Goal: Transaction & Acquisition: Obtain resource

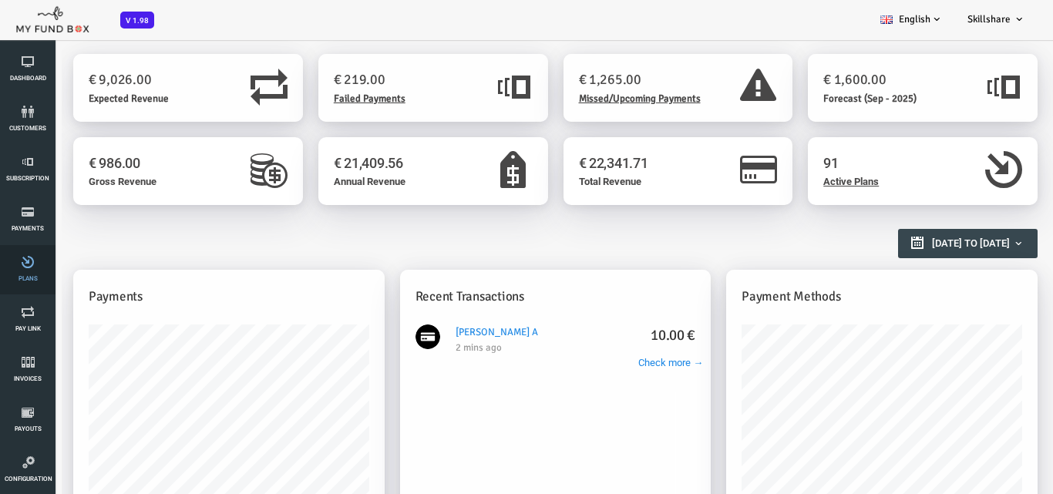
click at [0, 0] on span "Plans" at bounding box center [0, 0] width 0 height 0
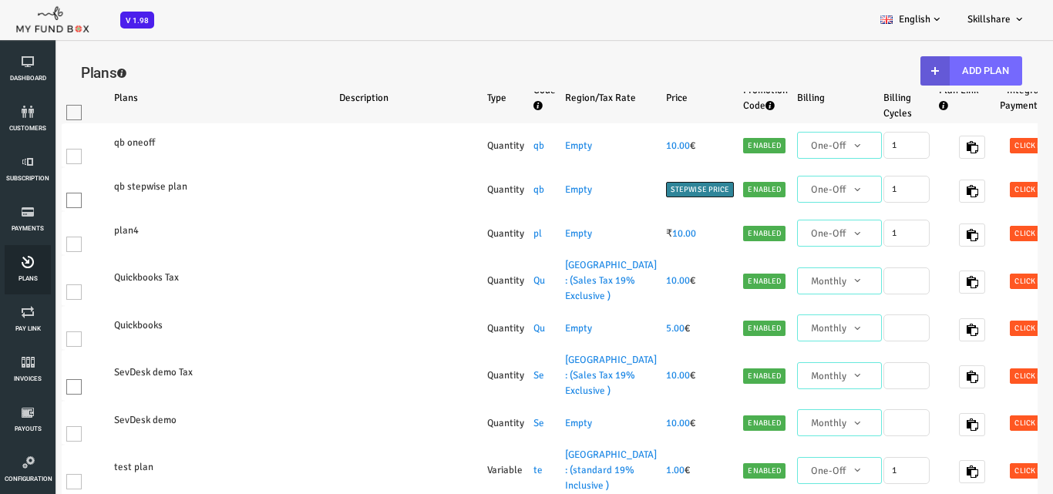
select select "100"
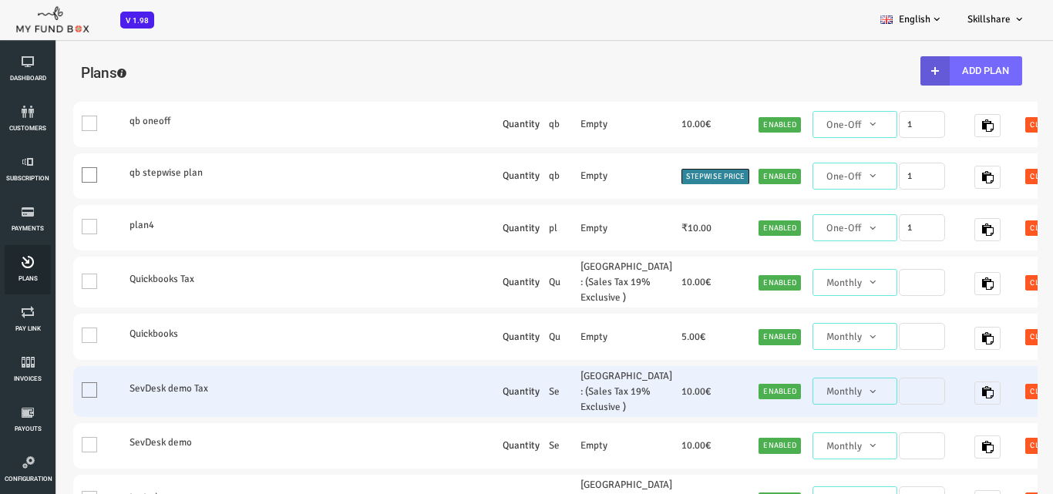
scroll to position [154, 0]
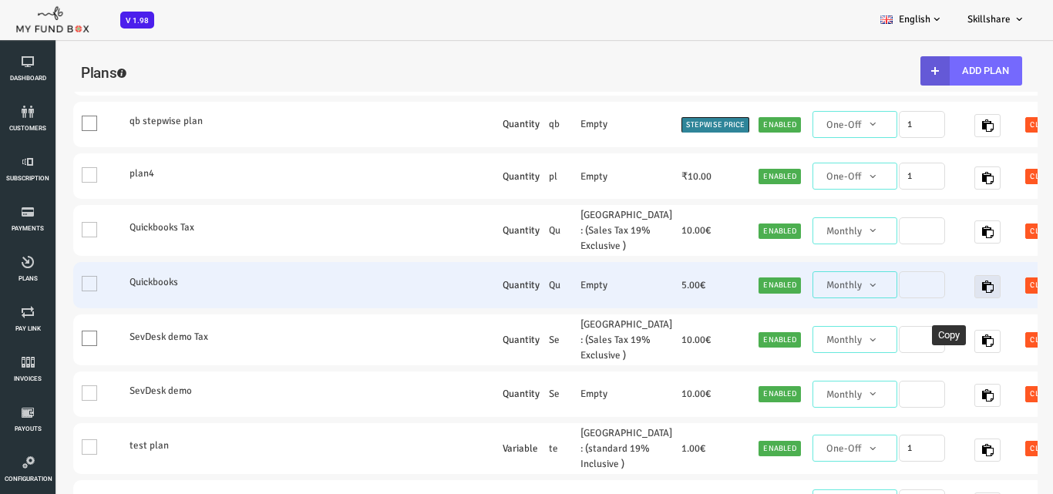
drag, startPoint x: 907, startPoint y: 305, endPoint x: 886, endPoint y: 303, distance: 20.9
click at [939, 293] on icon "button" at bounding box center [945, 287] width 12 height 12
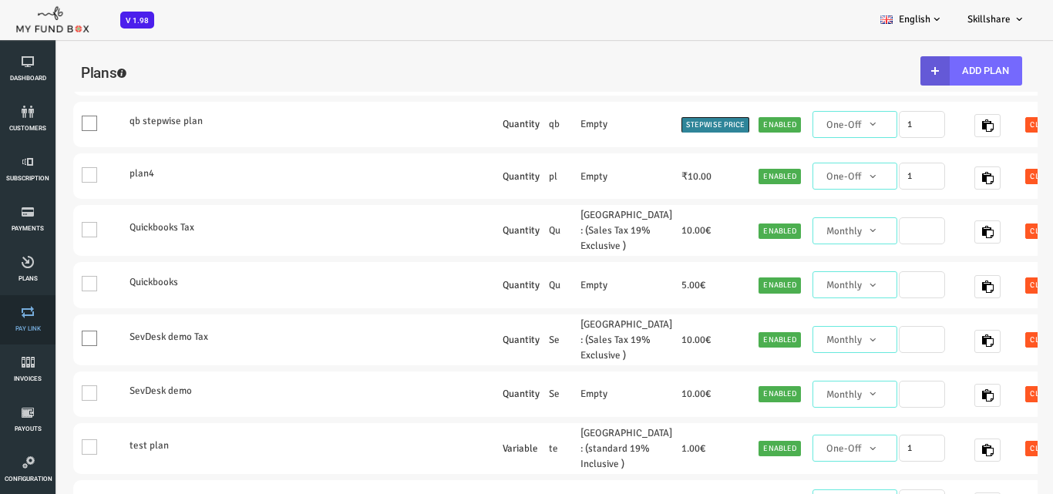
click at [32, 313] on icon at bounding box center [28, 312] width 46 height 12
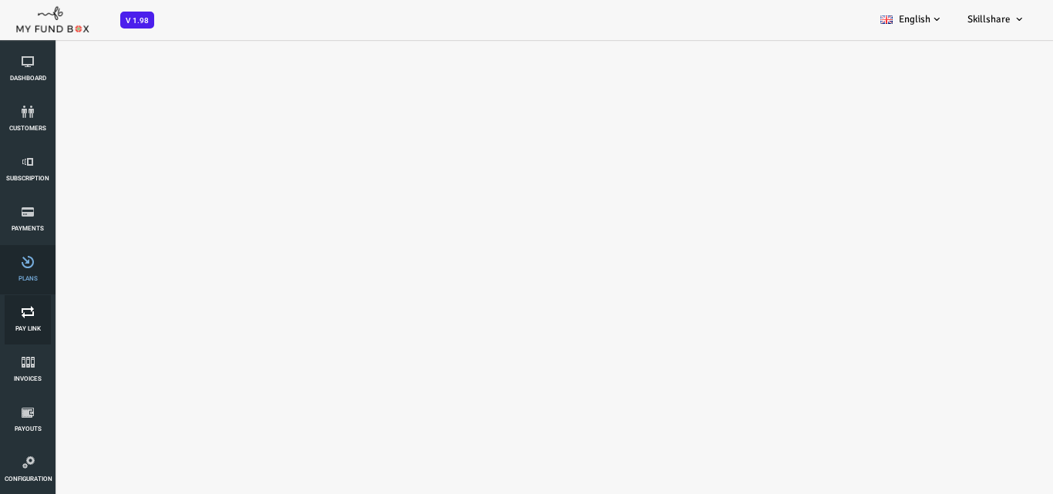
select select "100"
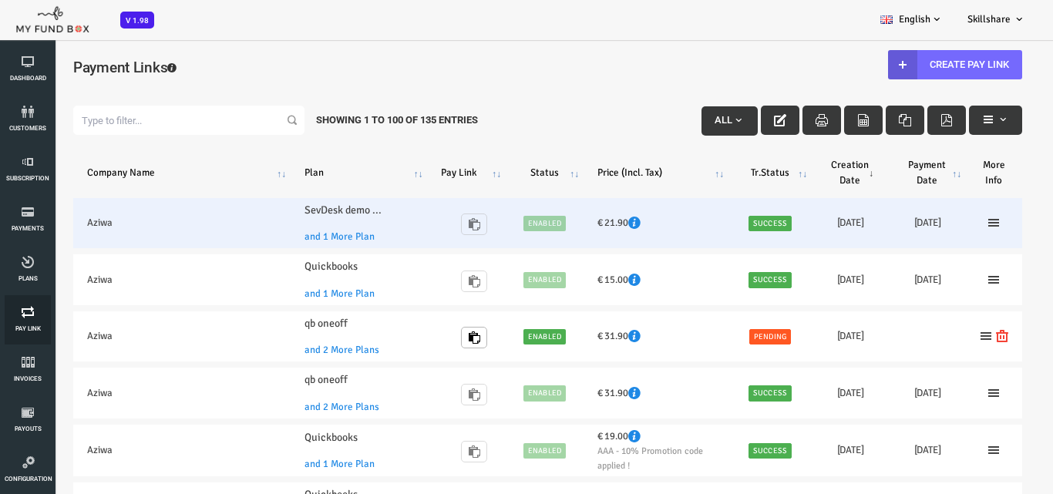
scroll to position [0, 0]
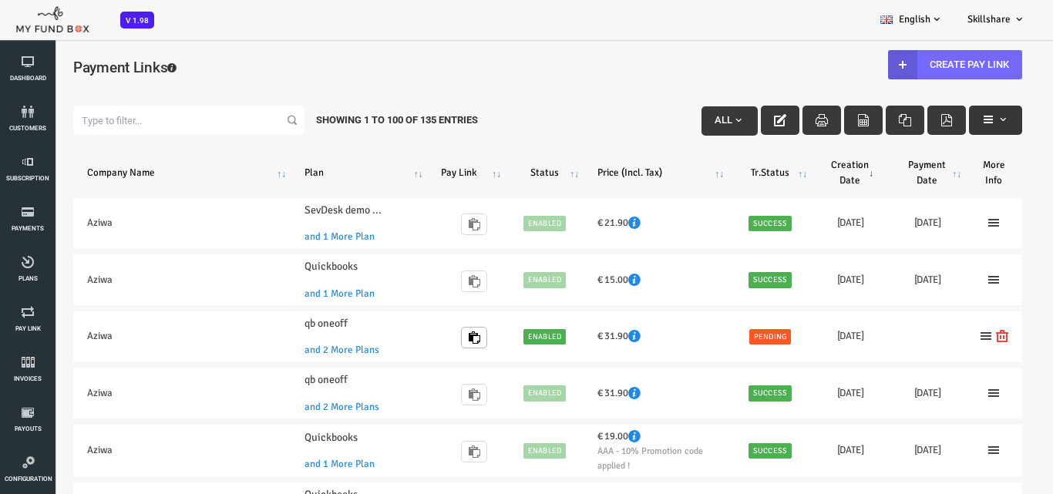
click at [943, 118] on icon "button" at bounding box center [946, 119] width 12 height 12
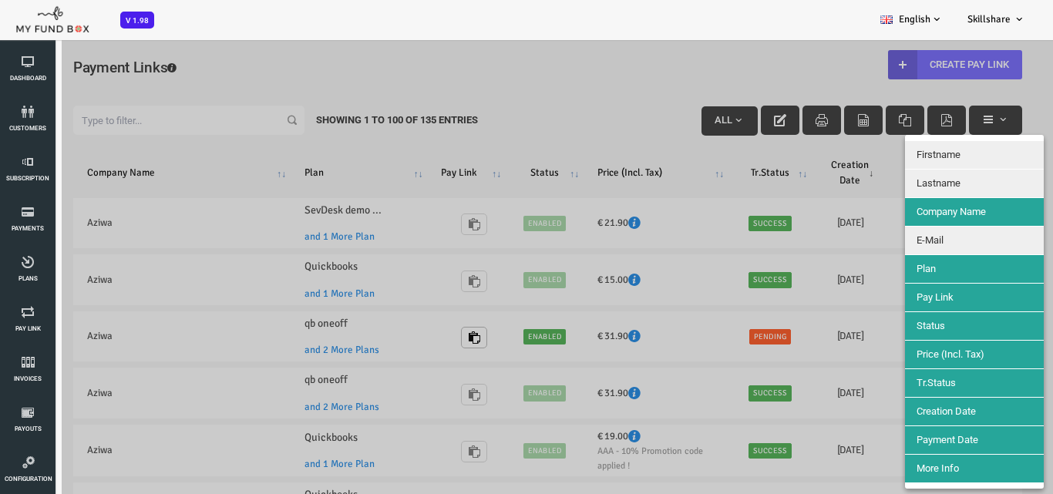
click at [918, 242] on button "E-Mail" at bounding box center [932, 241] width 139 height 28
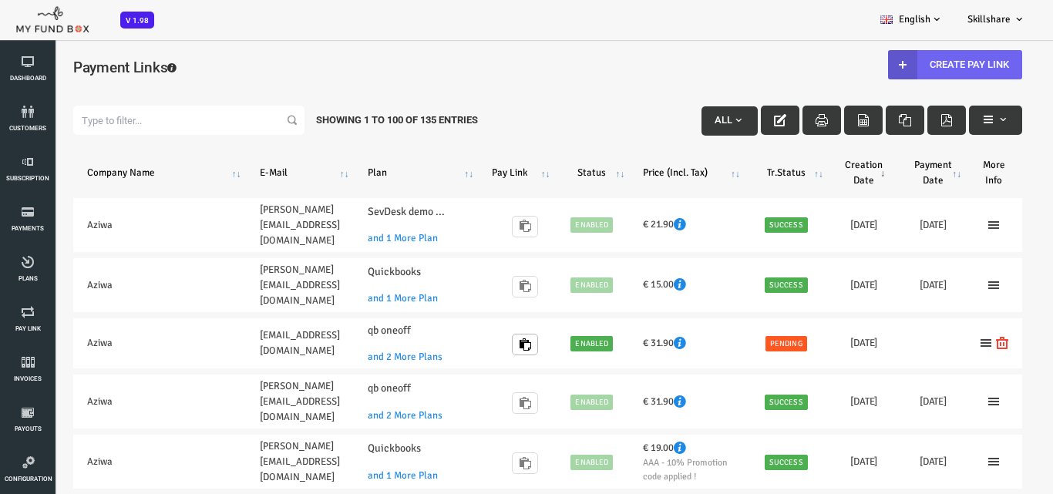
click at [926, 71] on link "Create Pay Link" at bounding box center [913, 64] width 134 height 29
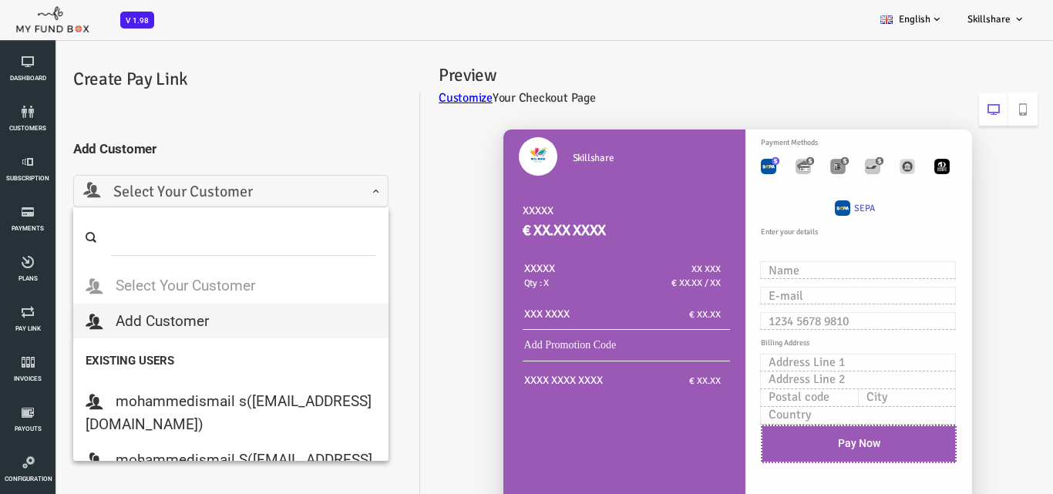
click at [157, 186] on span "Select Your Customer" at bounding box center [188, 192] width 295 height 24
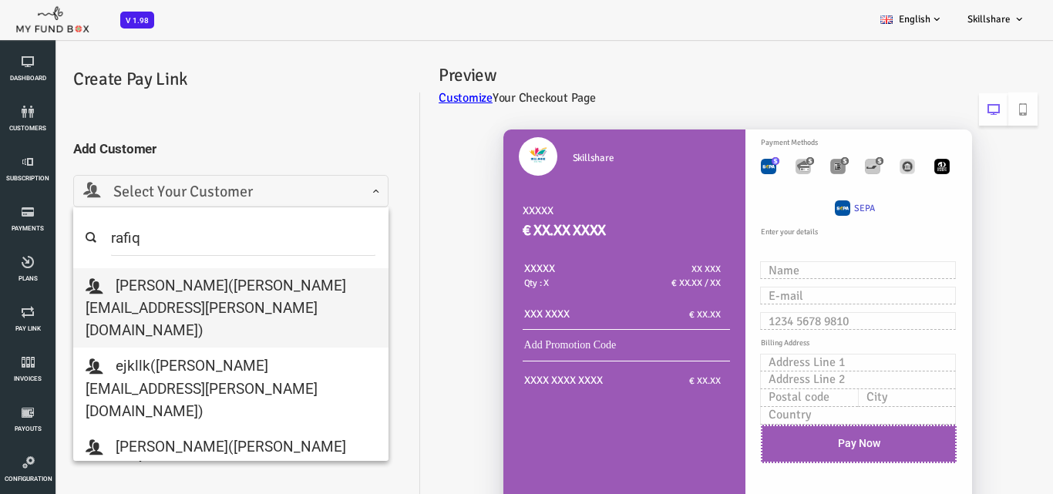
type input "rafiq"
select select "mohammed.rafiq@myfundbox.com"
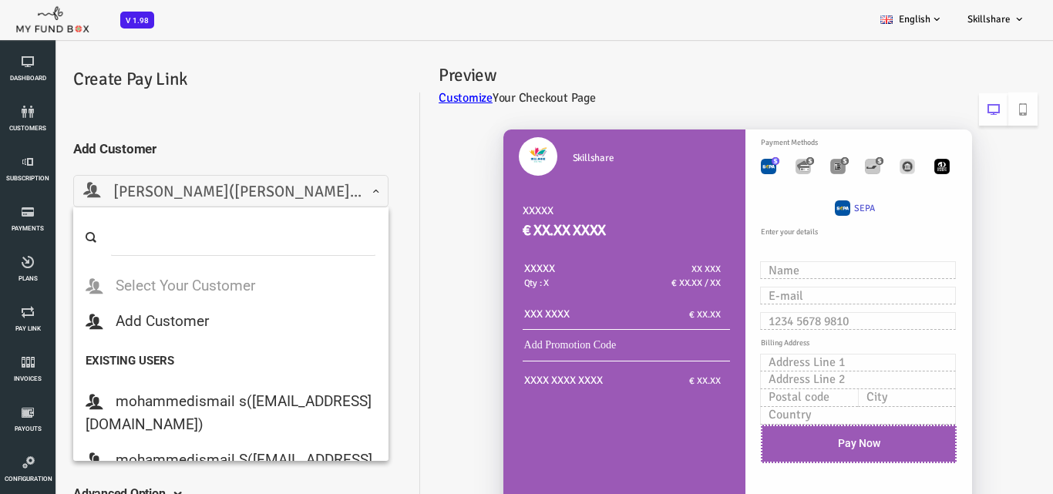
click at [160, 180] on span "rafiq(mohammed.rafiq@myfundbox.com)" at bounding box center [188, 192] width 295 height 24
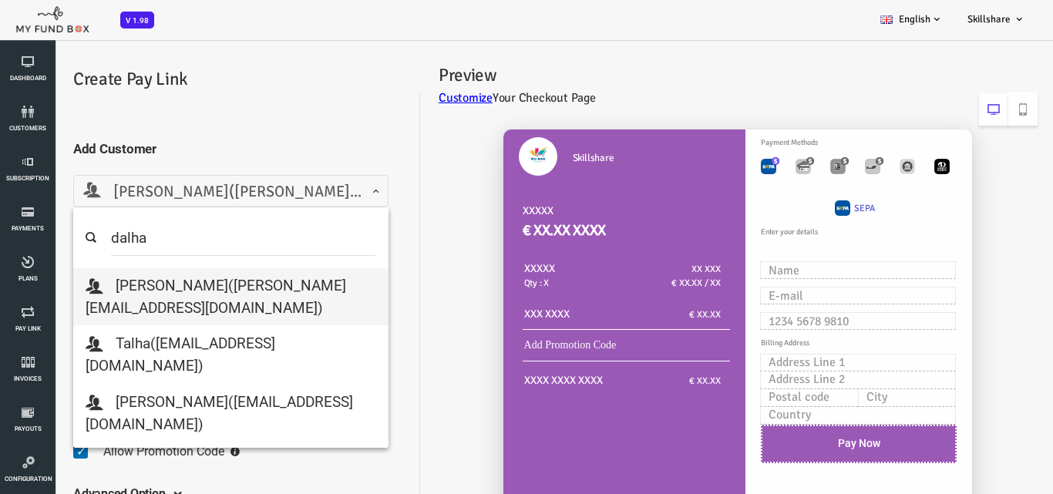
type input "dalha"
select select "mohamed.dalha@myfundbox.de"
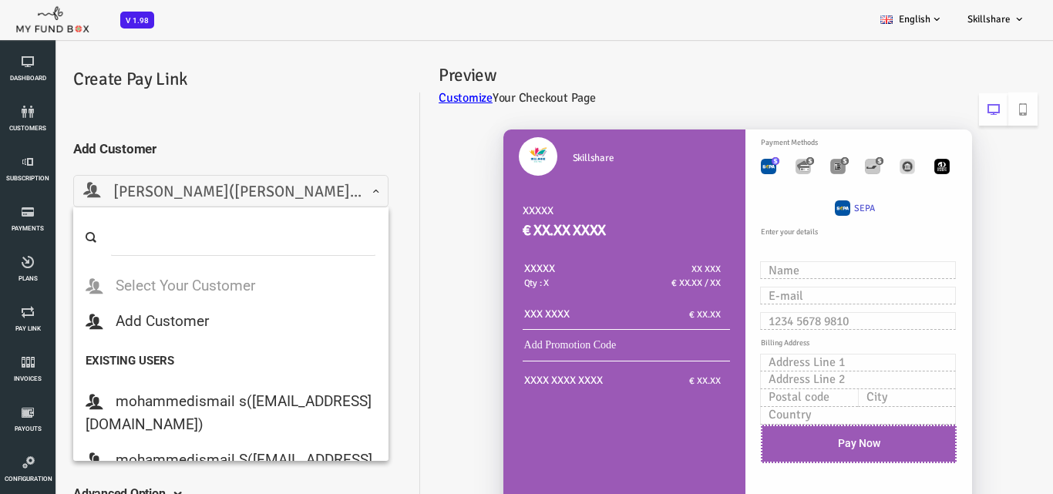
click at [224, 189] on span "mohamed(mohamed.dalha@myfundbox.de)" at bounding box center [188, 192] width 295 height 24
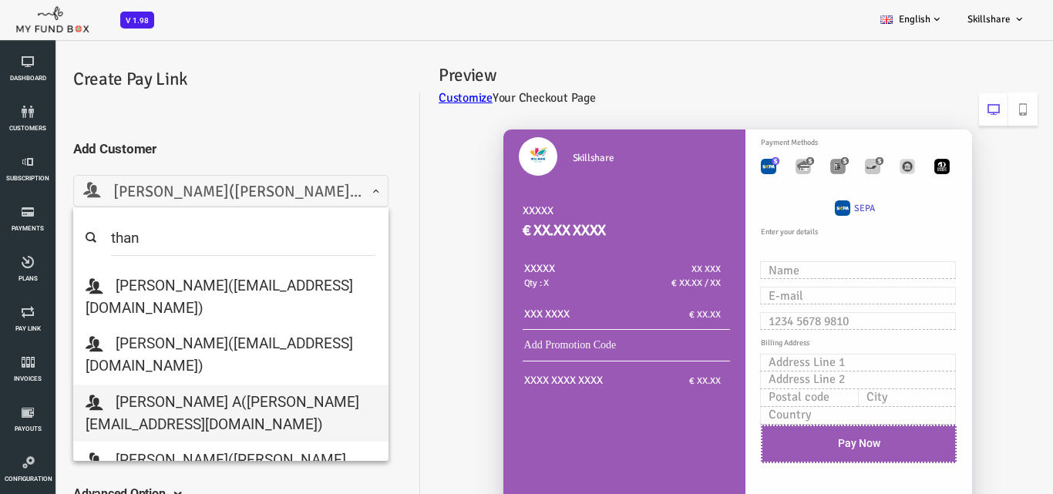
type input "than"
select select "thanveer.aslam@myfundbox.de"
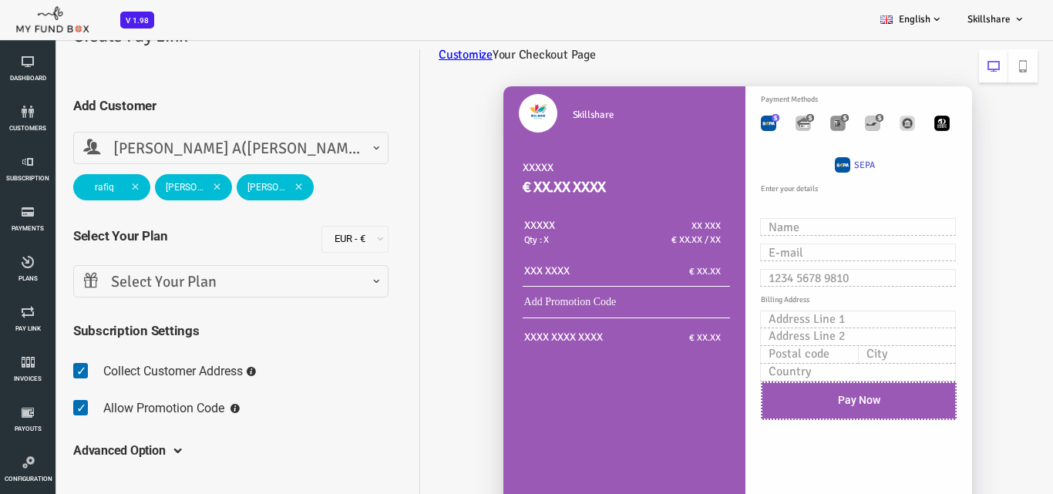
scroll to position [77, 0]
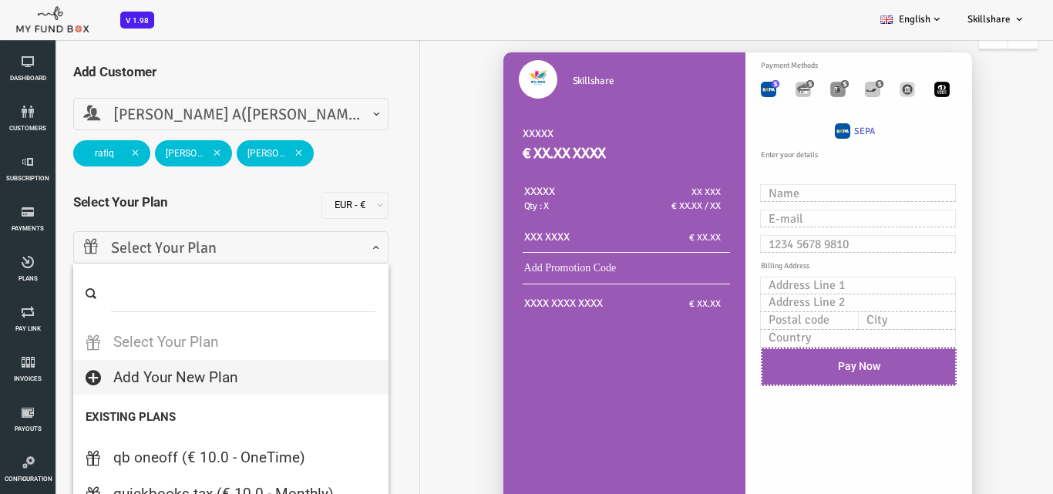
click at [177, 256] on span "Select Your Plan" at bounding box center [188, 249] width 295 height 24
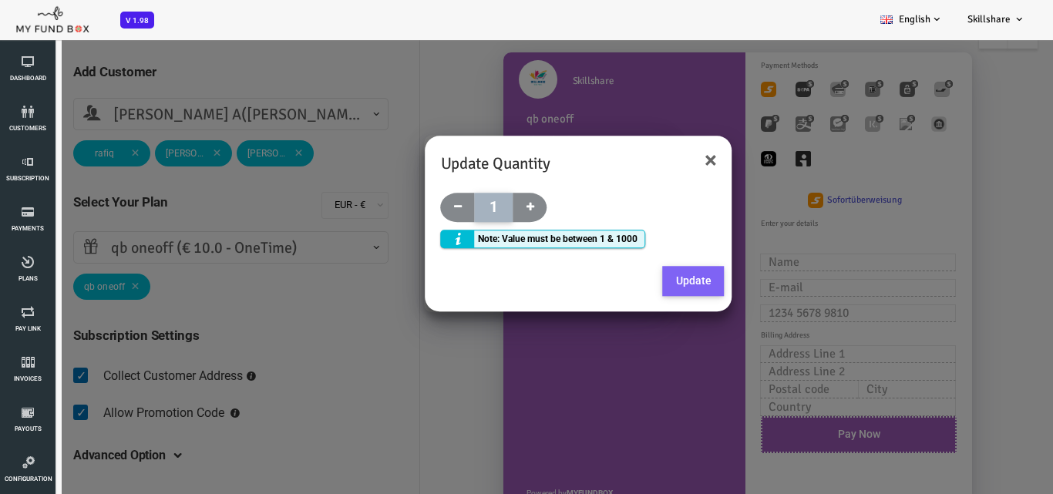
click at [646, 281] on button "Update" at bounding box center [652, 281] width 62 height 31
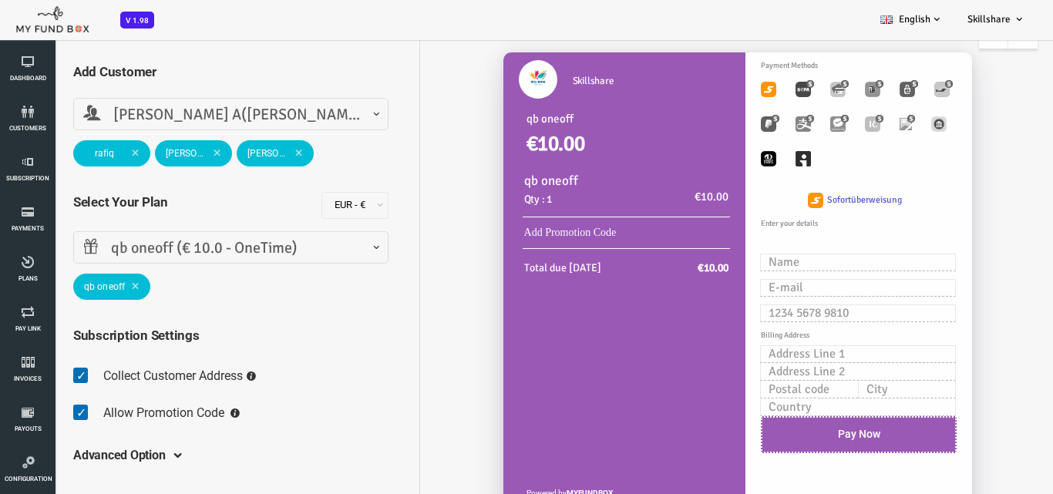
click at [227, 249] on span "qb oneoff (€ 10.0 - OneTime)" at bounding box center [188, 249] width 295 height 24
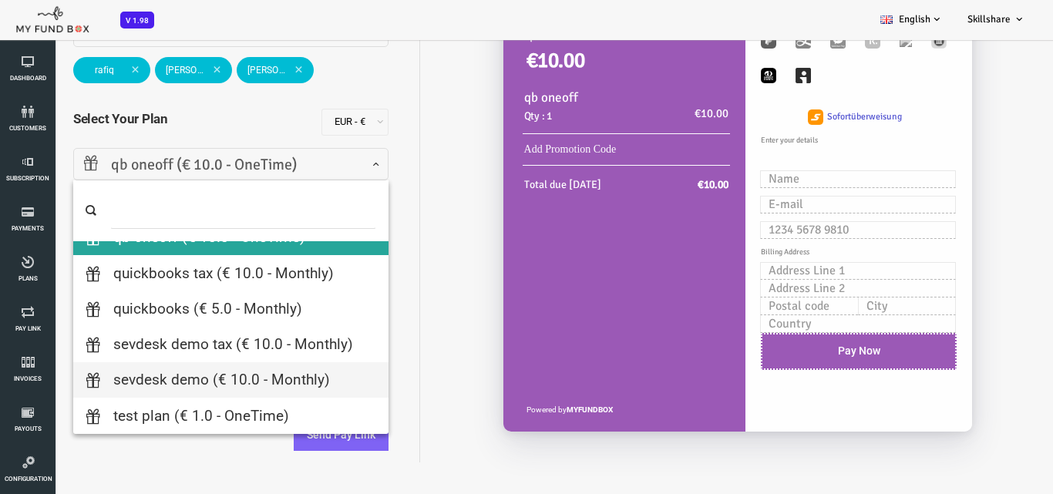
scroll to position [154, 0]
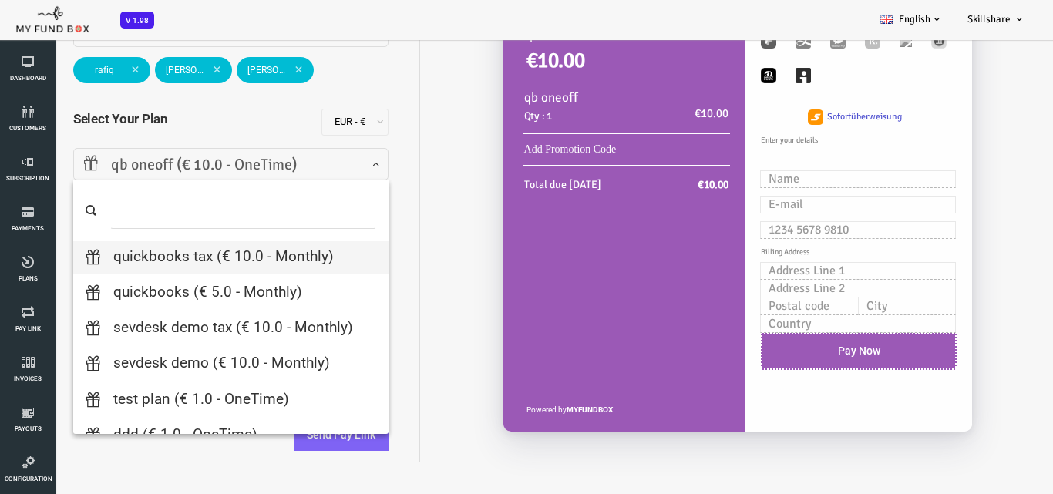
select select "Quickbooks Tax"
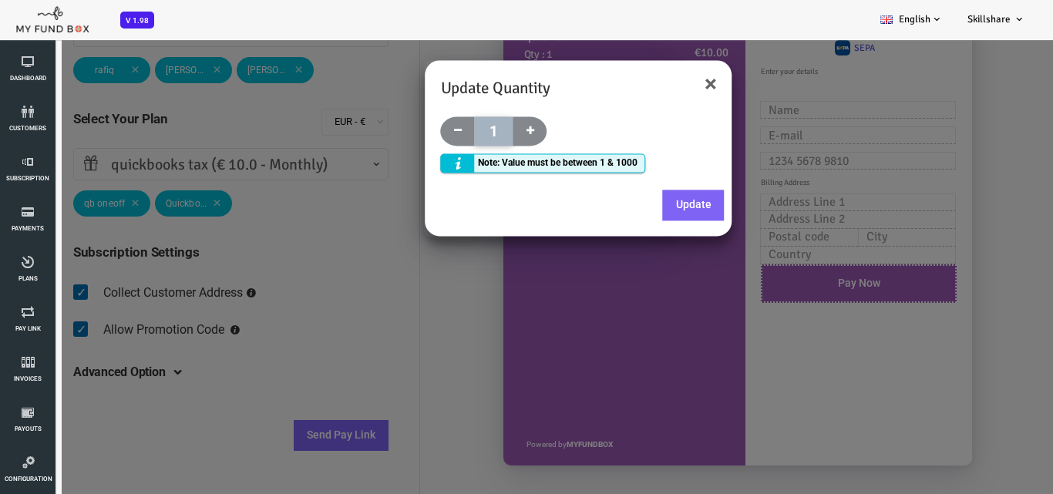
click at [348, 292] on div "Update Quantity × 1 Note: Value must be between 1 & 1000 Update" at bounding box center [506, 195] width 506 height 317
click at [656, 207] on button "Update" at bounding box center [652, 205] width 62 height 31
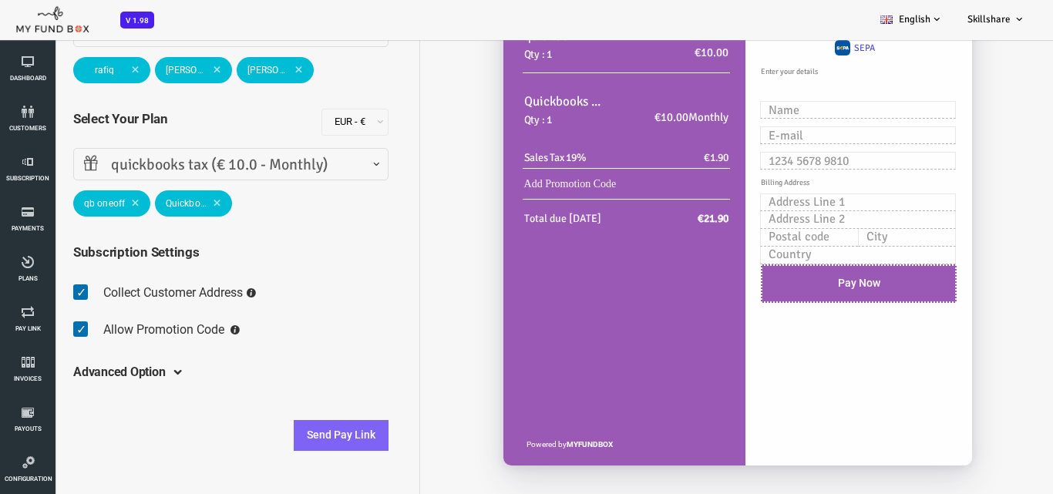
click at [42, 292] on span at bounding box center [43, 293] width 24 height 31
click at [32, 281] on input "checkbox" at bounding box center [31, 281] width 1 height 1
checkbox input "false"
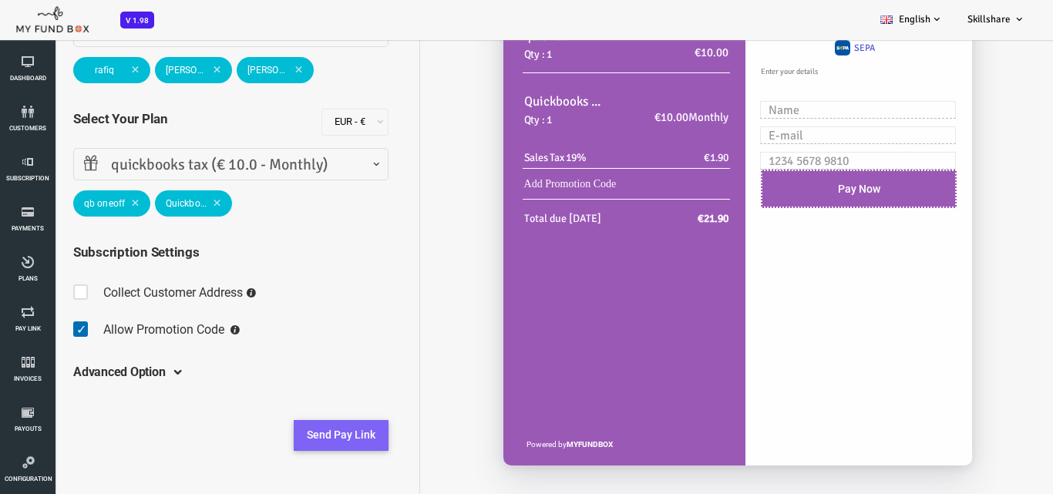
click at [298, 436] on button "Send Pay Link" at bounding box center [298, 435] width 95 height 31
